Goal: Task Accomplishment & Management: Use online tool/utility

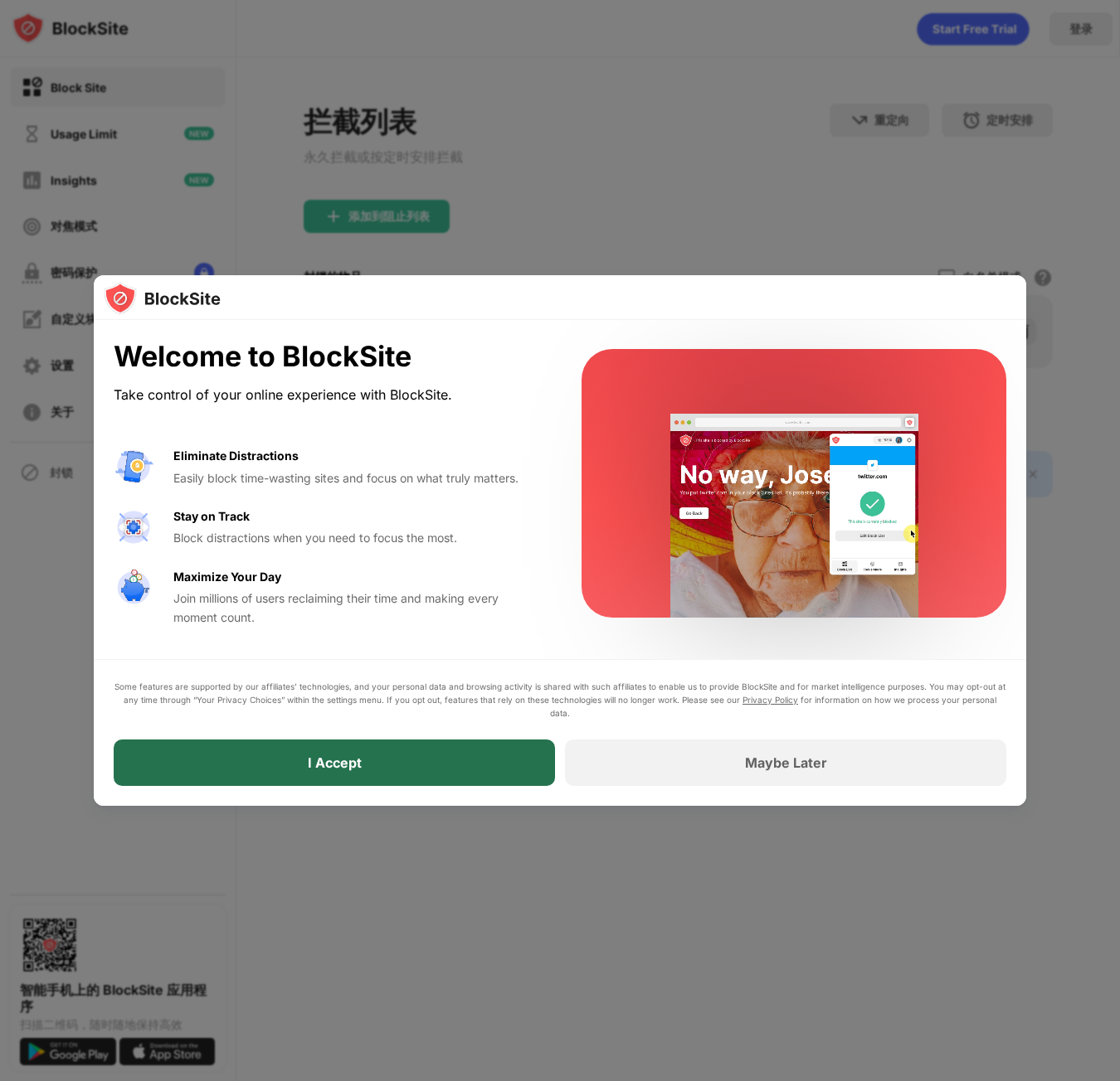
click at [368, 761] on div "I Accept" at bounding box center [334, 762] width 441 height 46
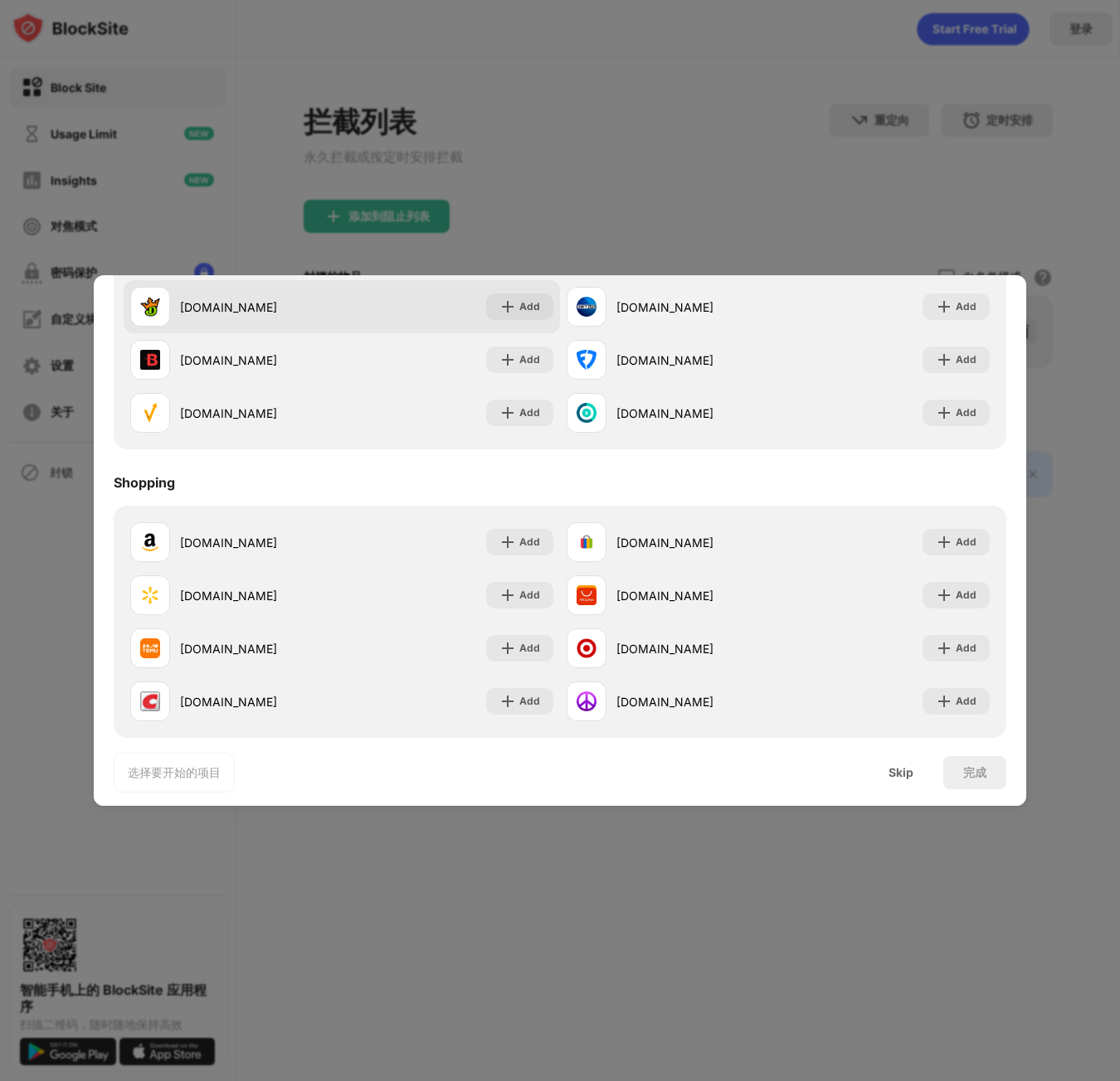
scroll to position [1738, 0]
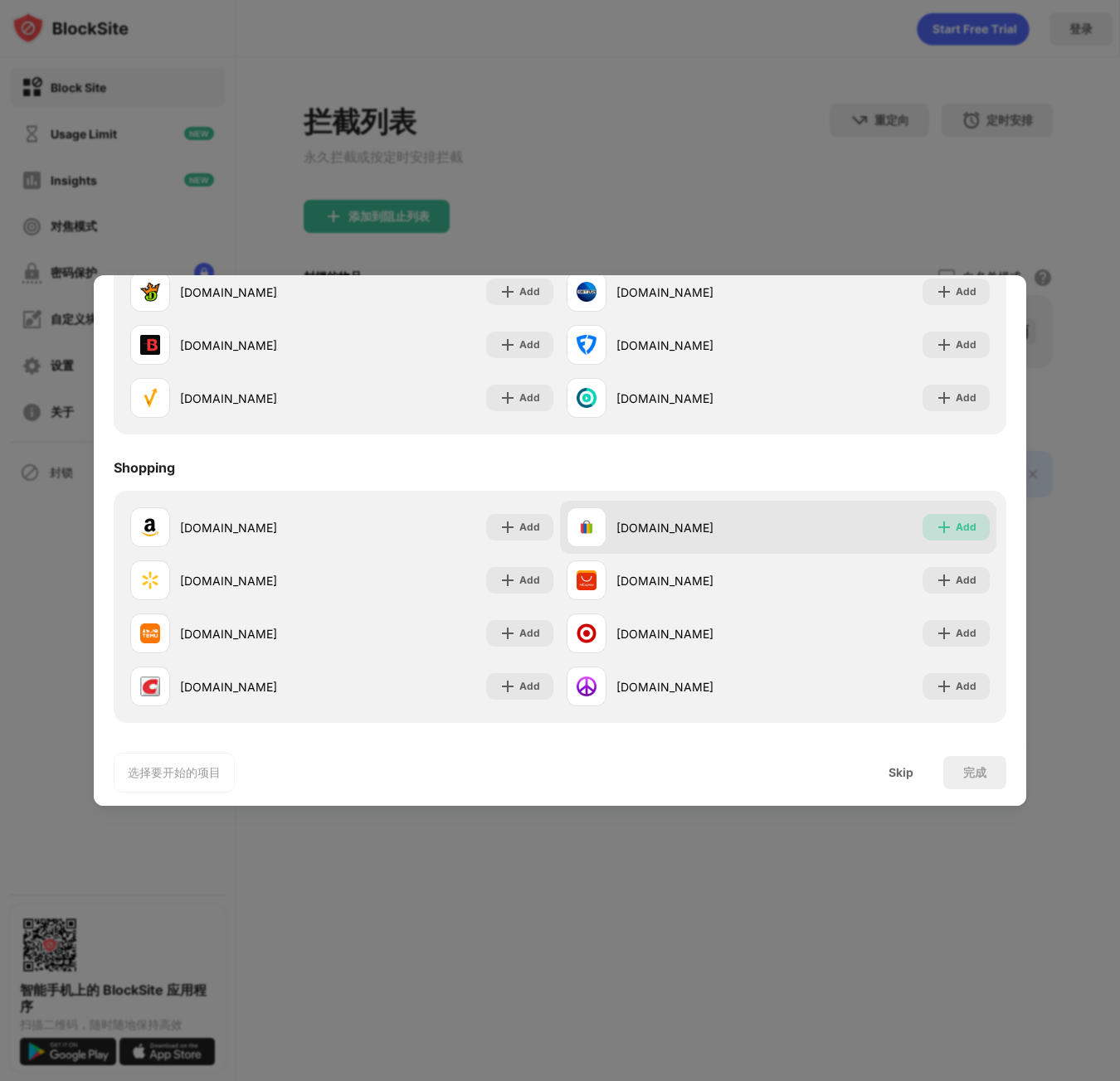
click at [957, 521] on div "Add" at bounding box center [965, 527] width 21 height 16
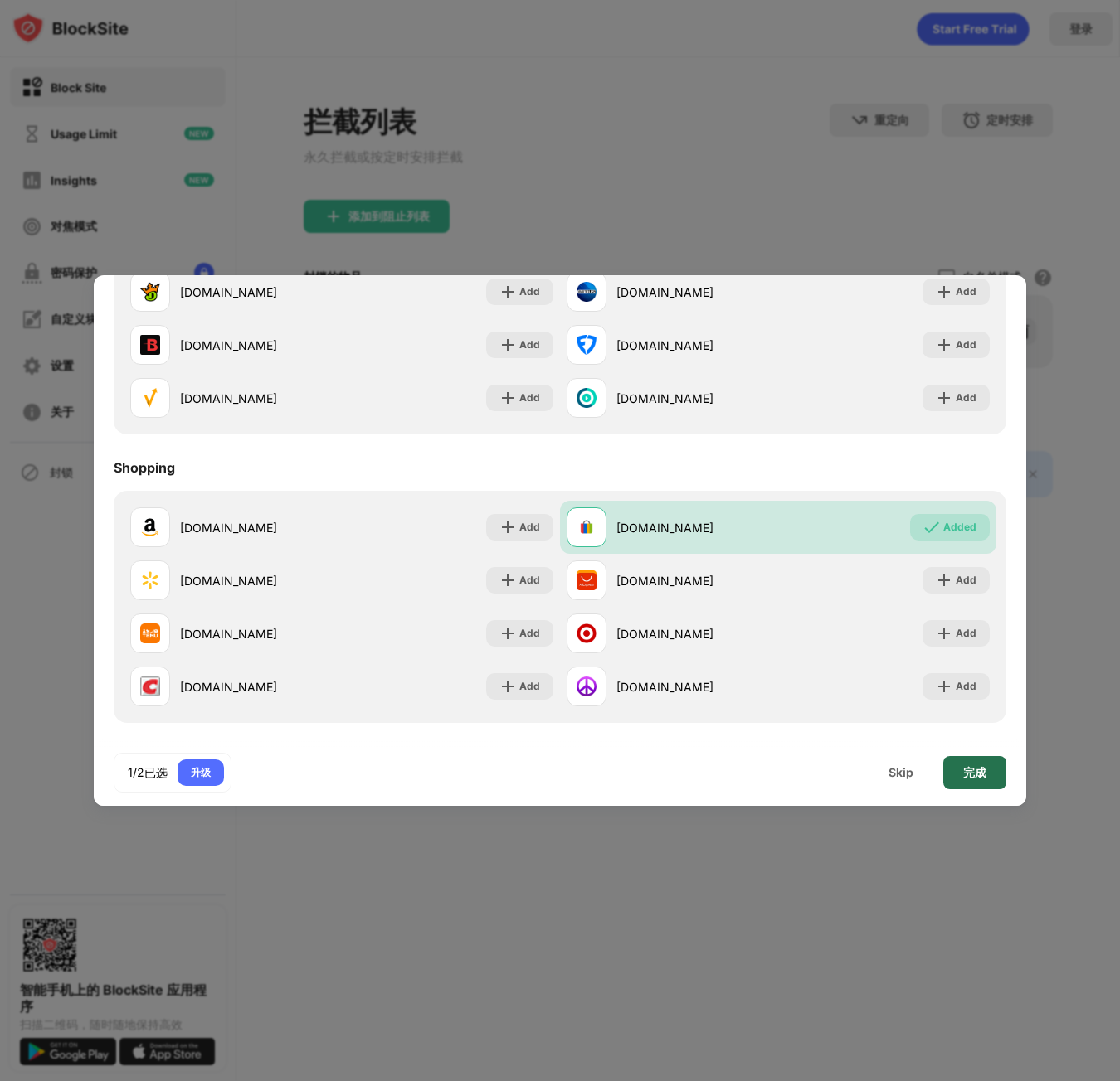
click at [968, 769] on div "完成" at bounding box center [974, 772] width 23 height 13
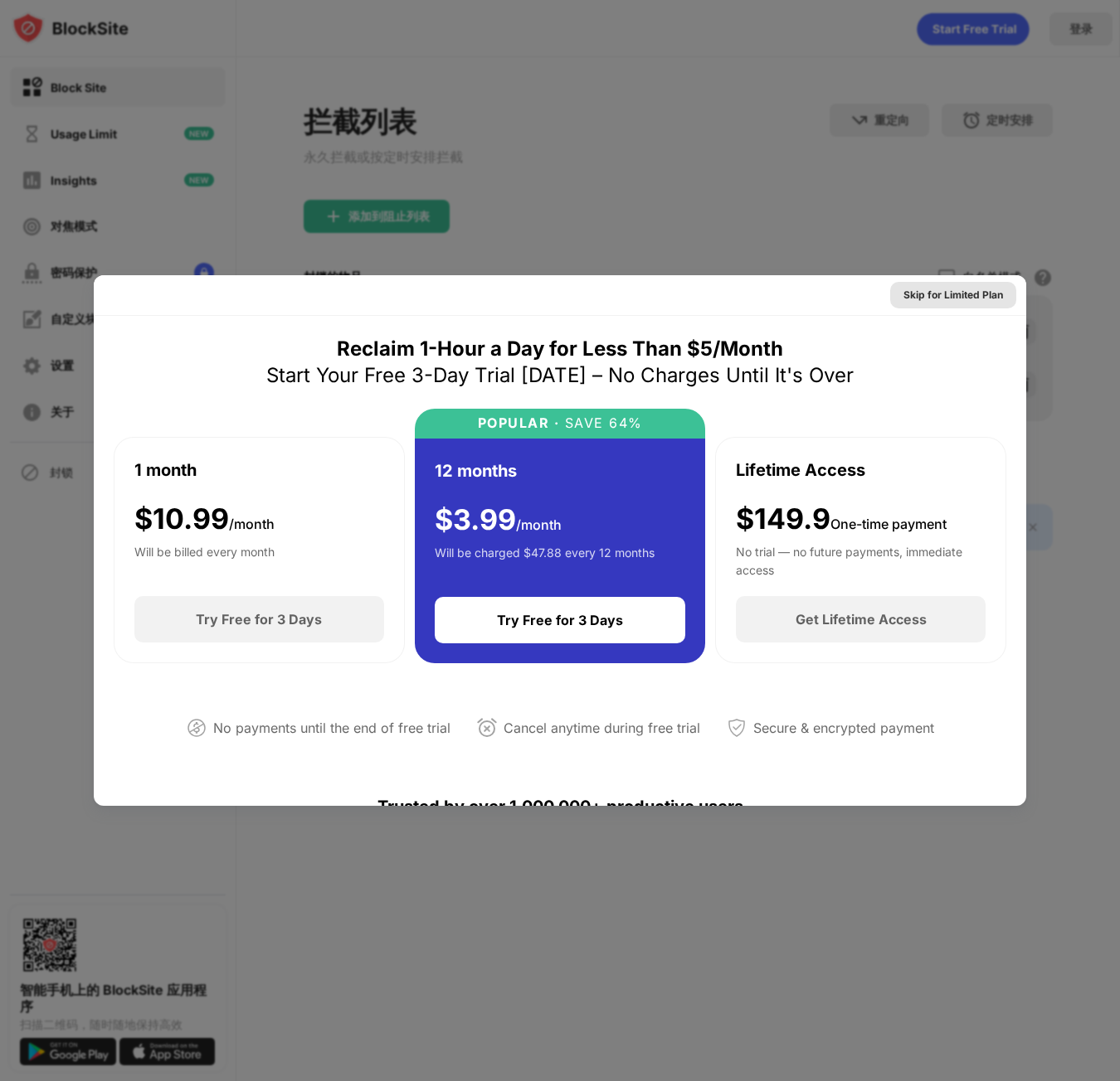
click at [908, 293] on div "Skip for Limited Plan" at bounding box center [953, 295] width 100 height 16
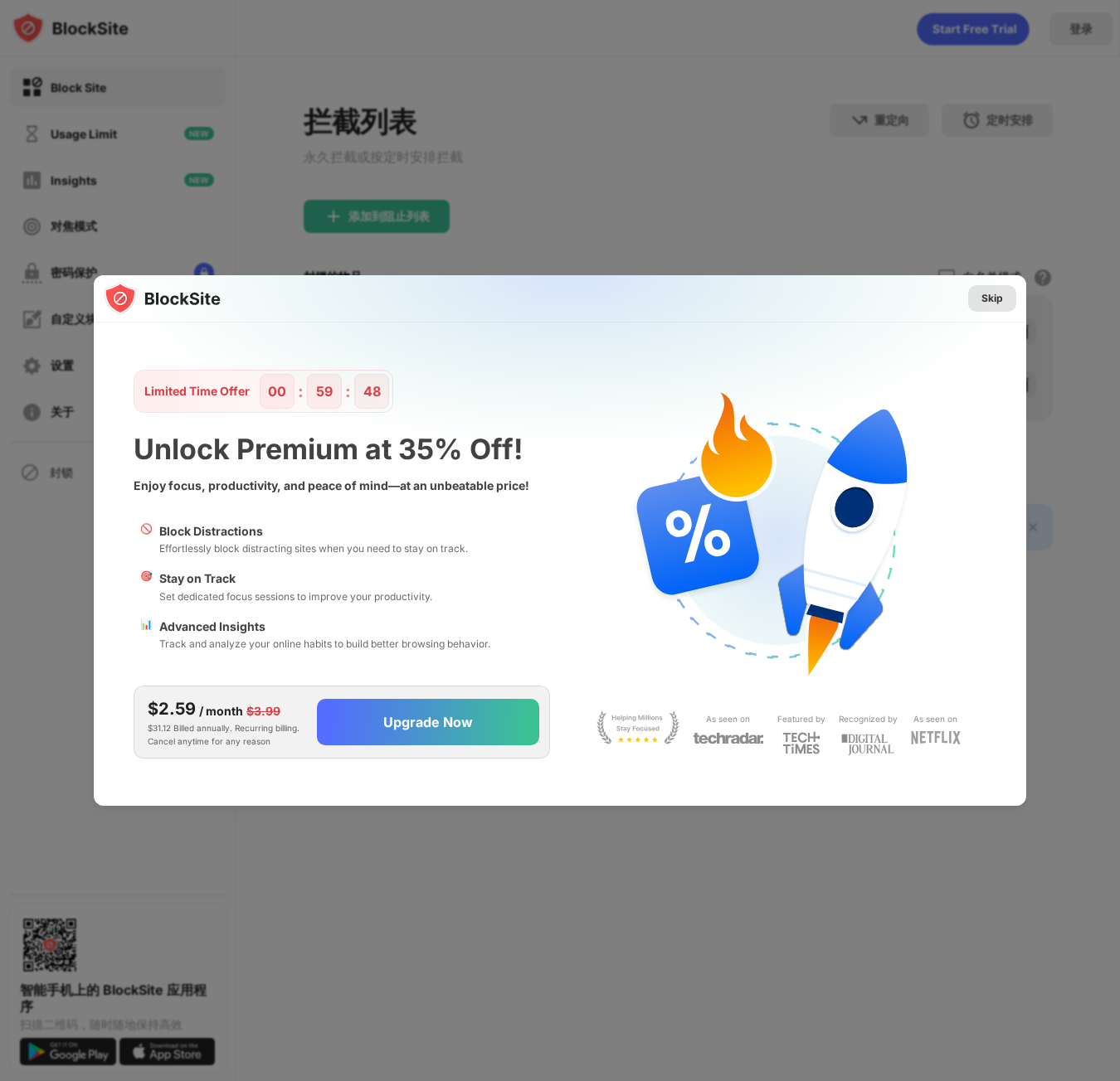
click at [989, 295] on div "Skip" at bounding box center [991, 298] width 21 height 16
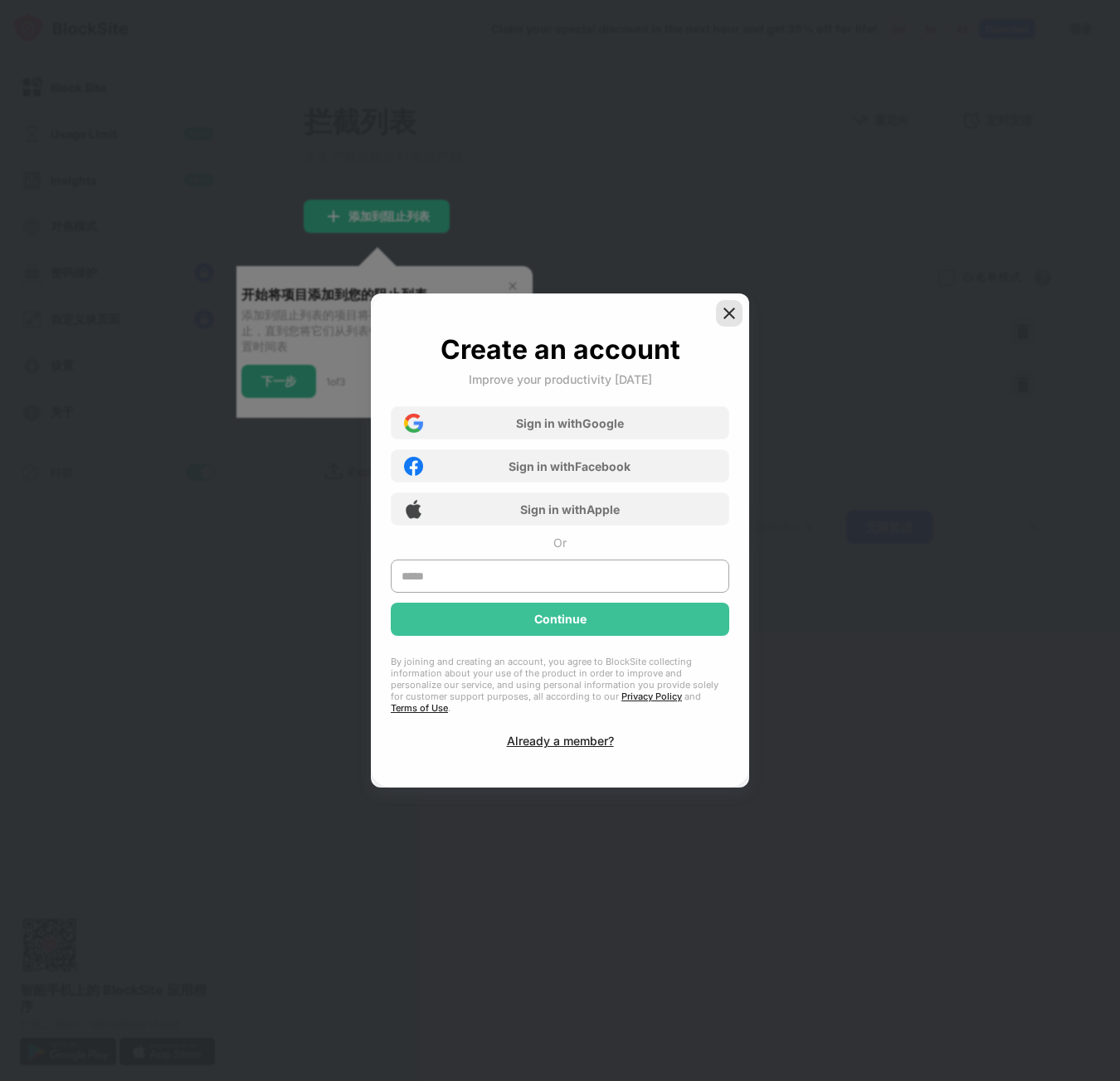
click at [733, 316] on img at bounding box center [728, 313] width 16 height 16
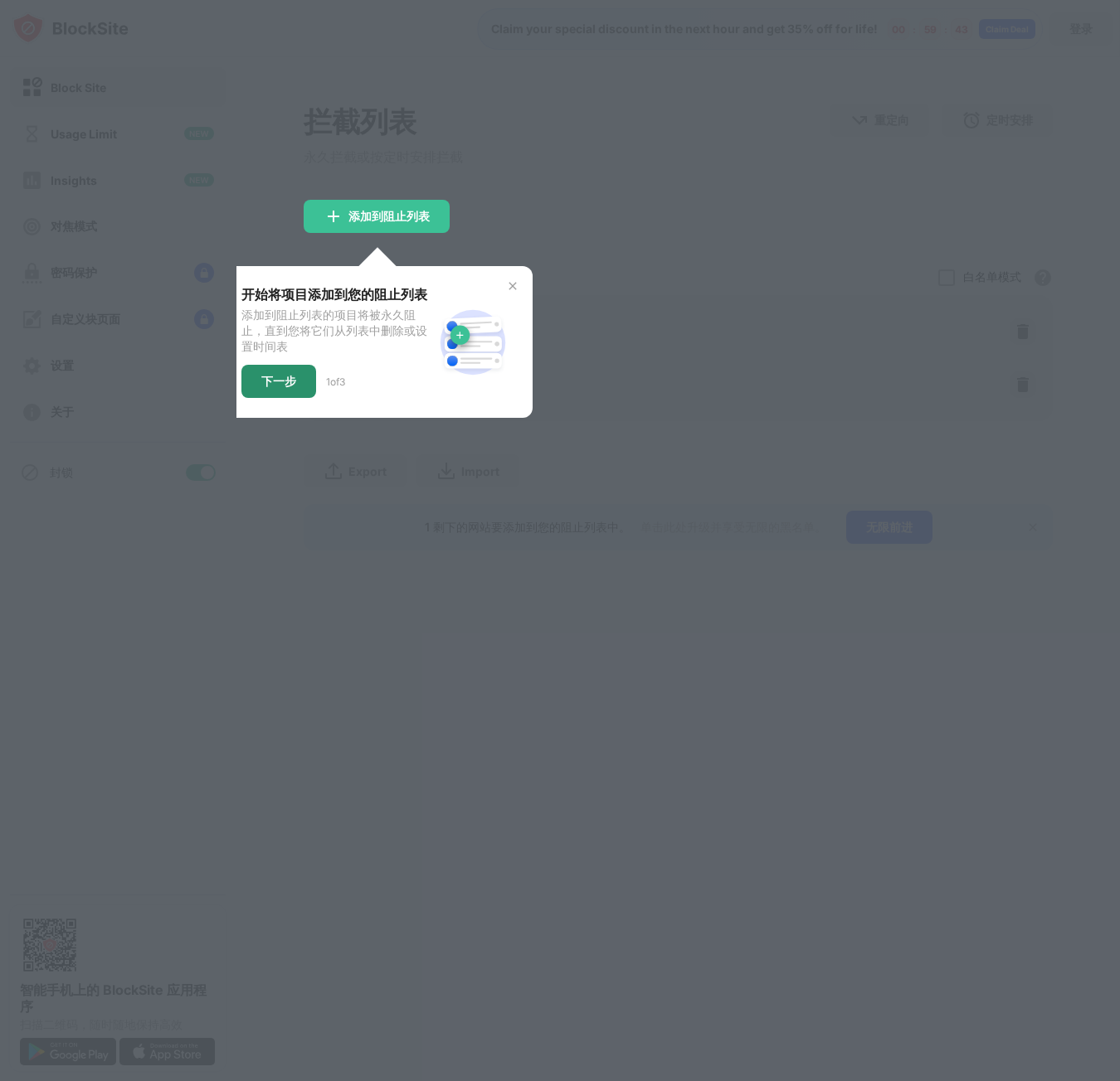
click at [283, 367] on div "下一步" at bounding box center [278, 381] width 75 height 33
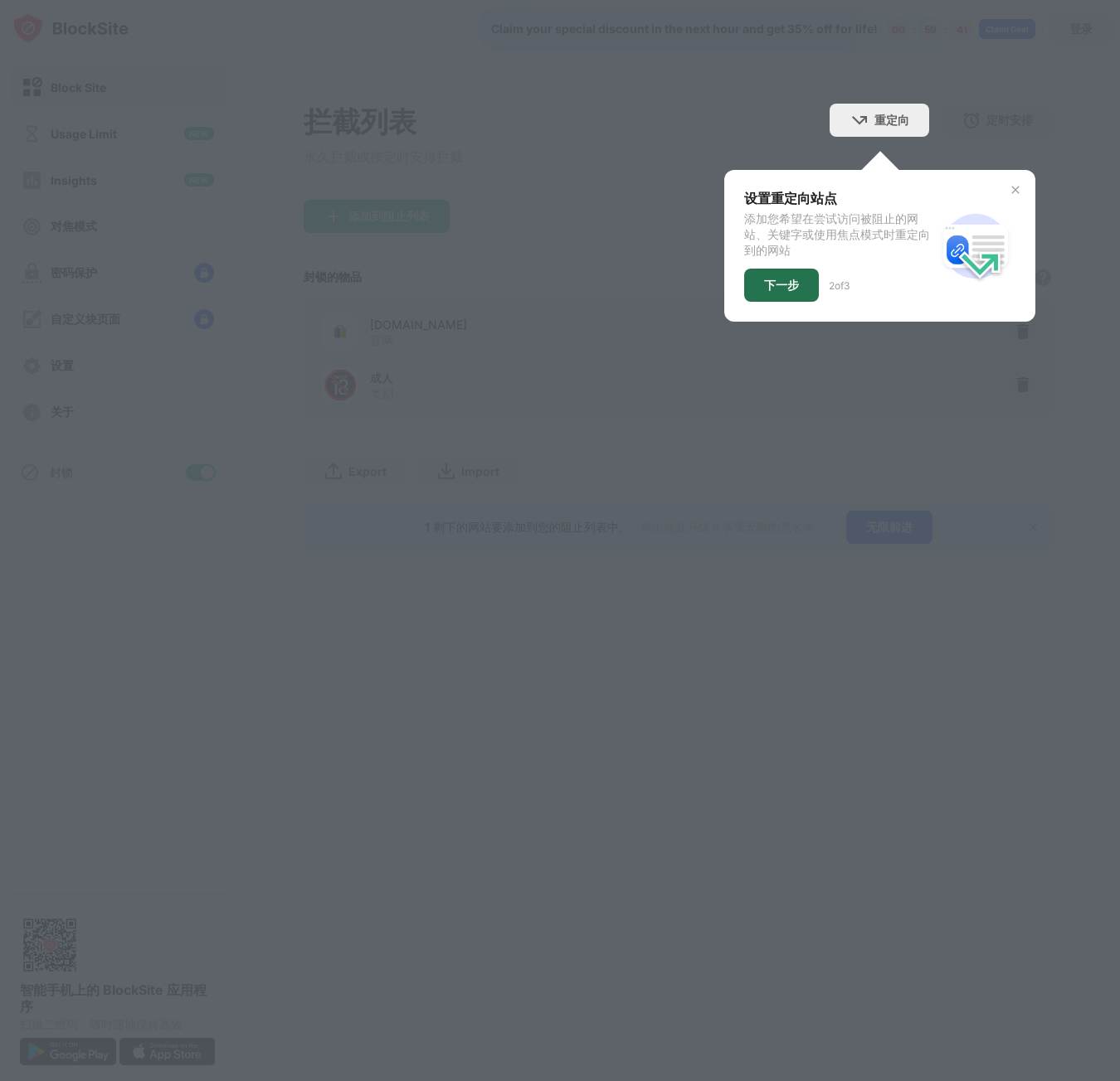
click at [771, 284] on div "下一步" at bounding box center [781, 284] width 35 height 13
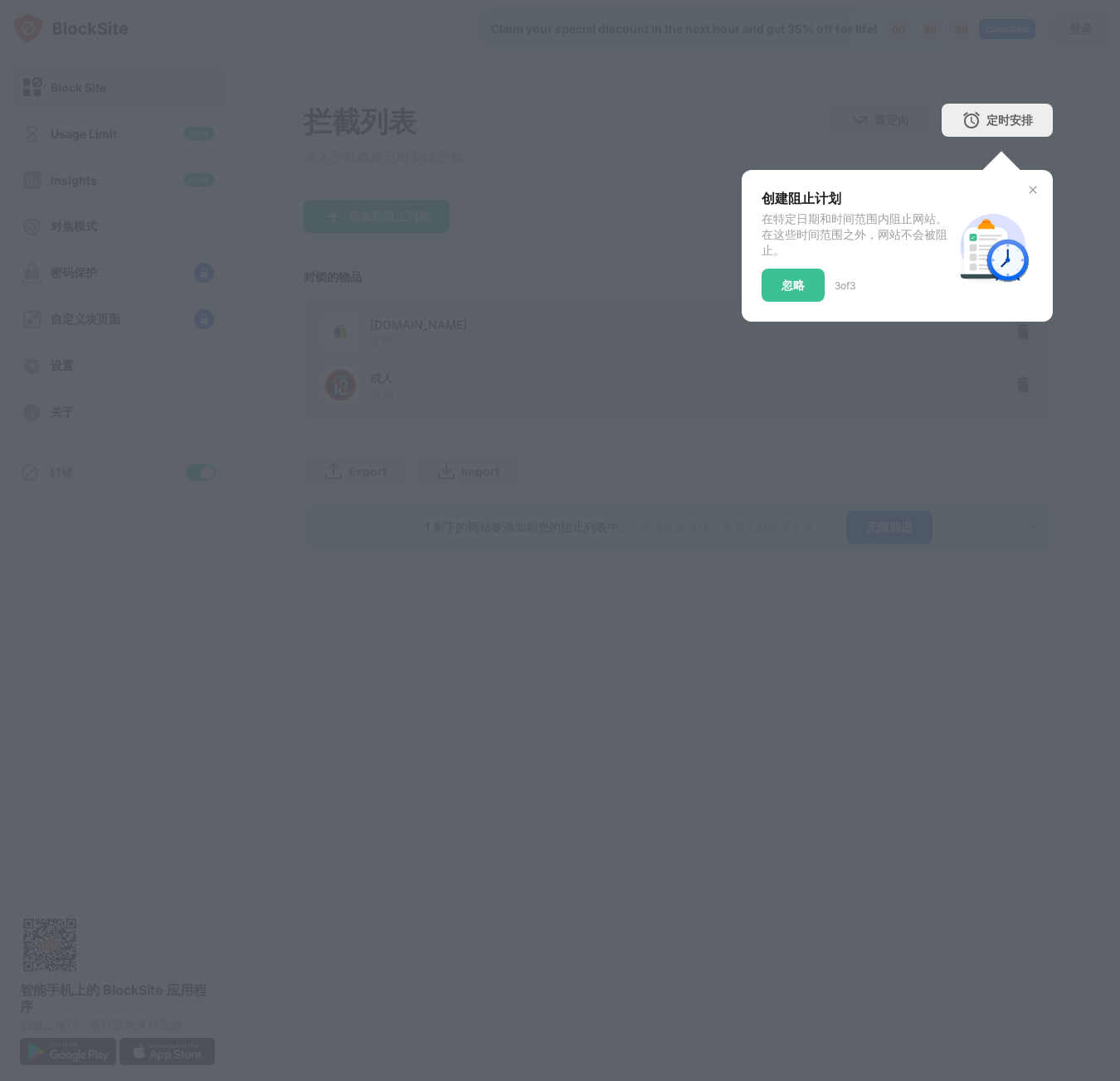
click at [1037, 186] on img at bounding box center [1032, 189] width 13 height 13
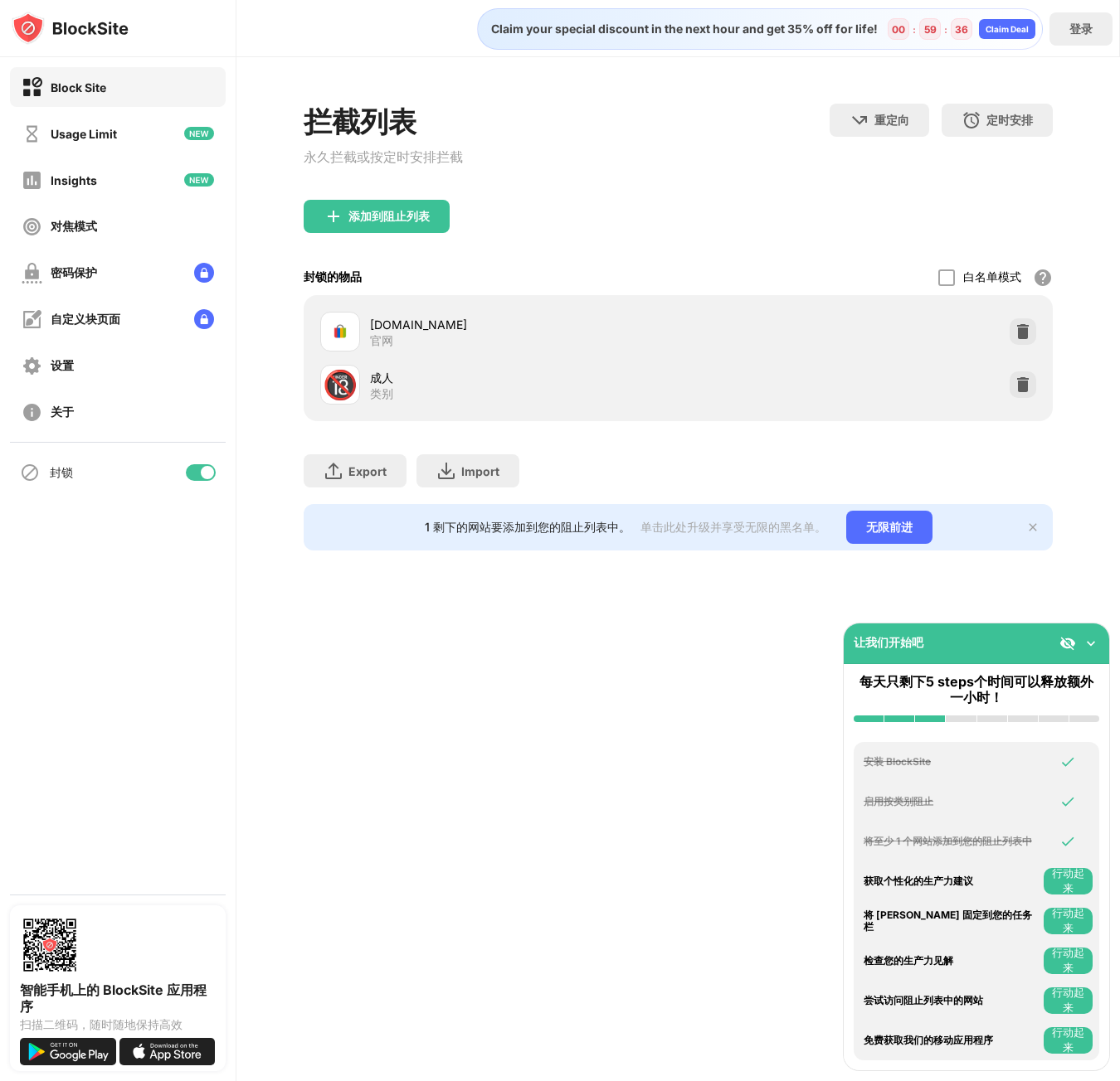
click at [611, 353] on div "[DOMAIN_NAME] 官网" at bounding box center [678, 331] width 729 height 53
click at [342, 326] on img at bounding box center [339, 331] width 20 height 20
drag, startPoint x: 342, startPoint y: 326, endPoint x: 611, endPoint y: 301, distance: 270.2
click at [611, 301] on div "[DOMAIN_NAME] 官网 🔞 成人 类别" at bounding box center [678, 358] width 749 height 126
click at [70, 143] on div "Usage Limit" at bounding box center [118, 133] width 216 height 39
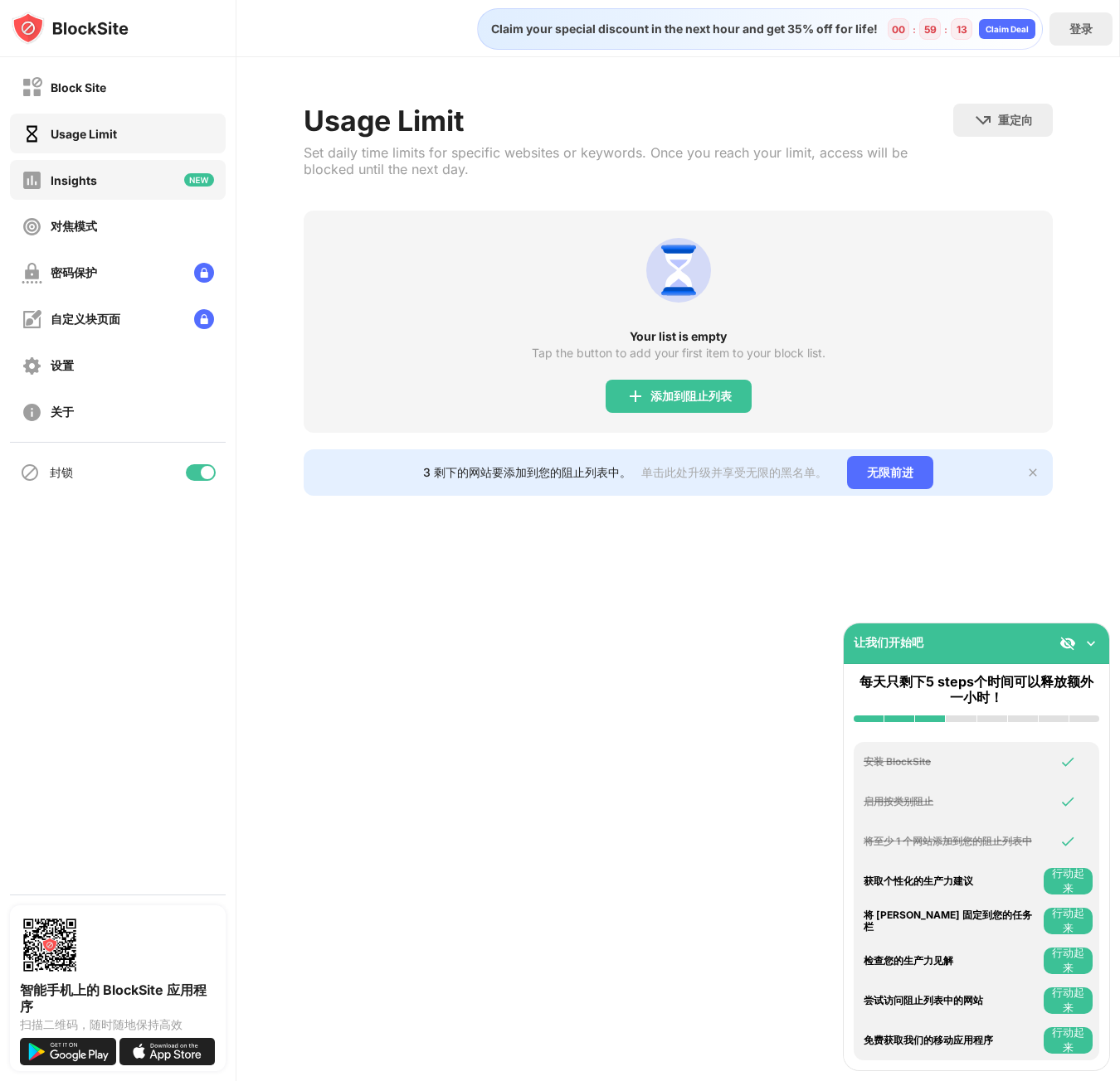
click at [94, 180] on div "Insights" at bounding box center [74, 180] width 46 height 14
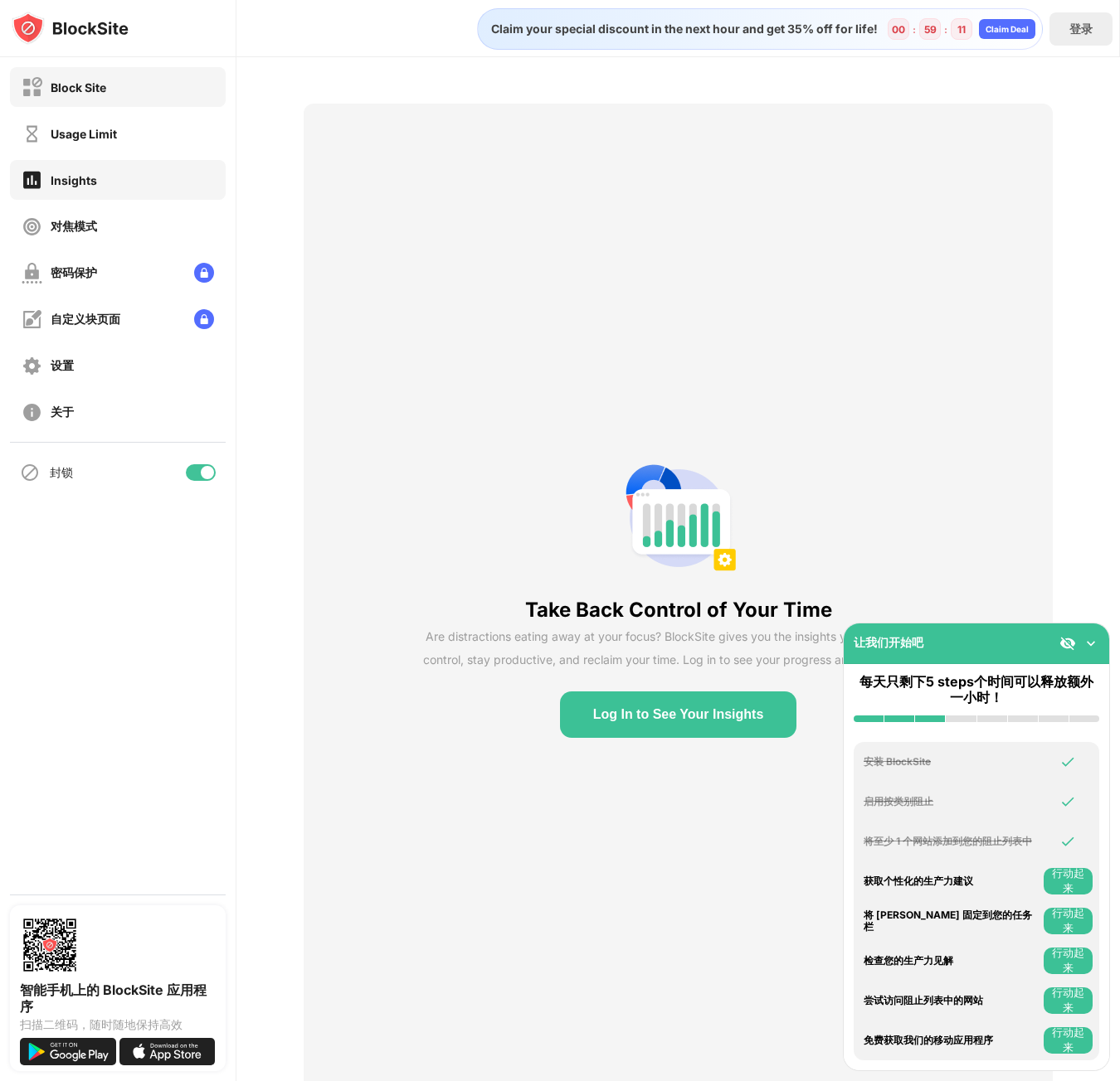
click at [73, 88] on div "Block Site" at bounding box center [78, 88] width 56 height 14
